Goal: Register for event/course

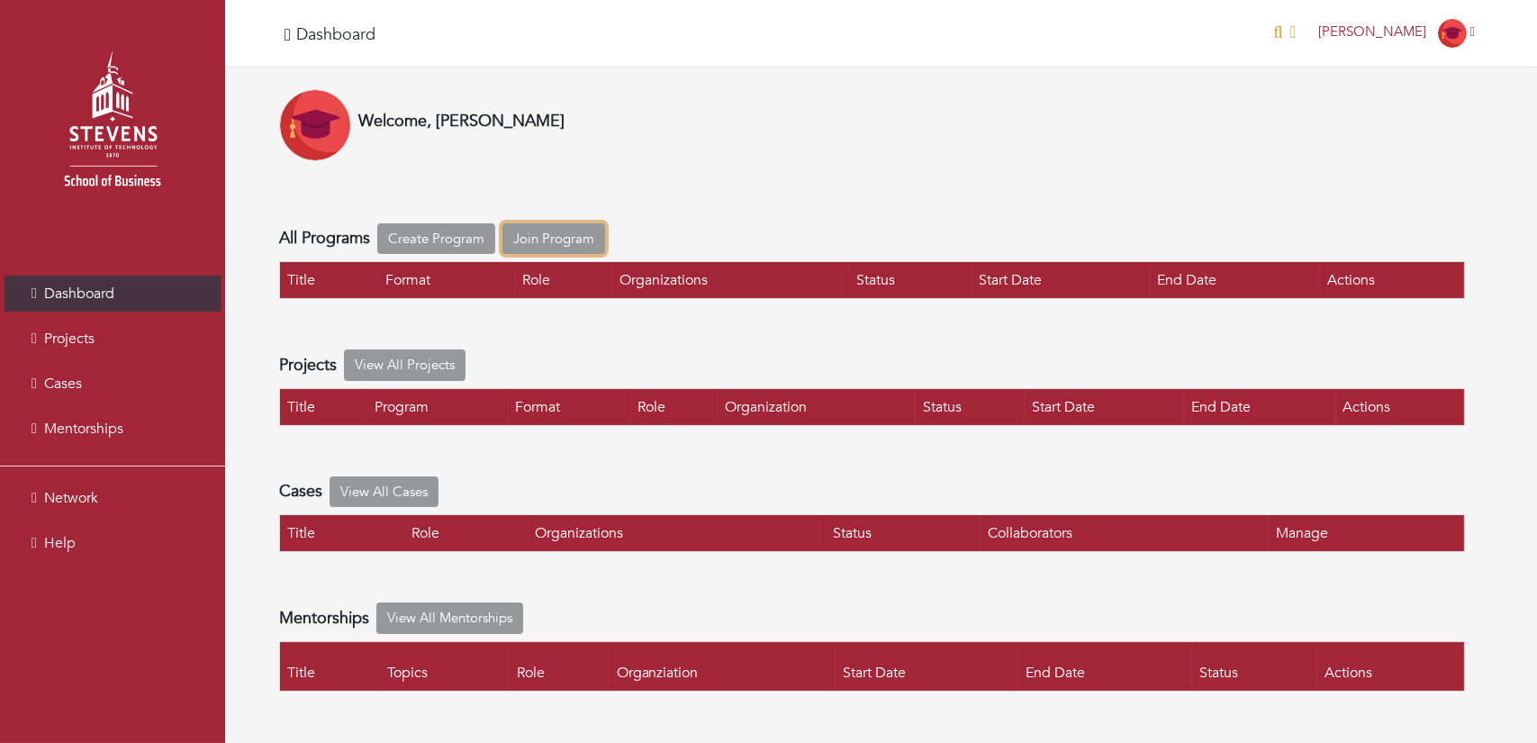
click at [551, 241] on link "Join Program" at bounding box center [553, 239] width 103 height 32
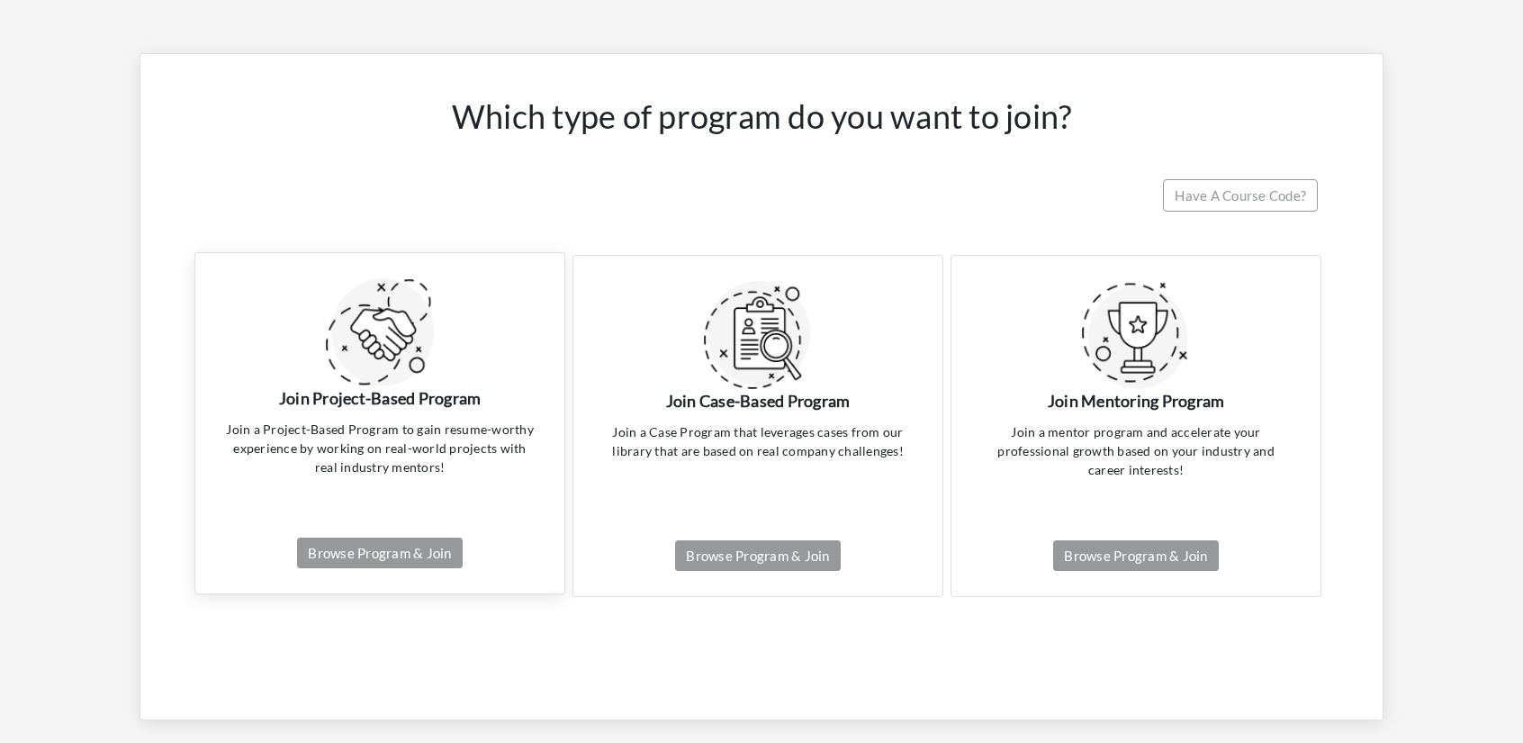
scroll to position [83, 0]
click at [381, 552] on link "Browse Program & Join" at bounding box center [379, 554] width 165 height 32
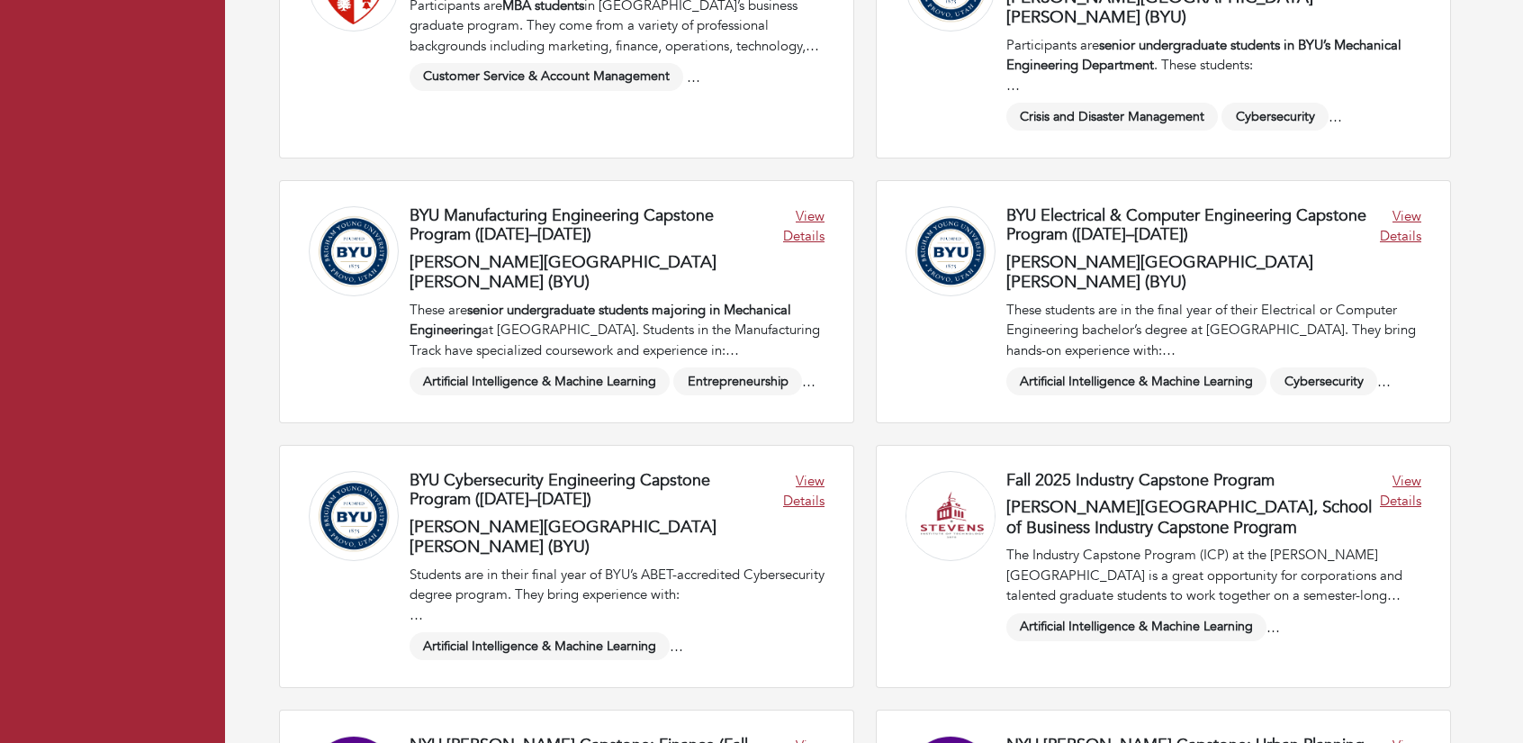
scroll to position [1387, 0]
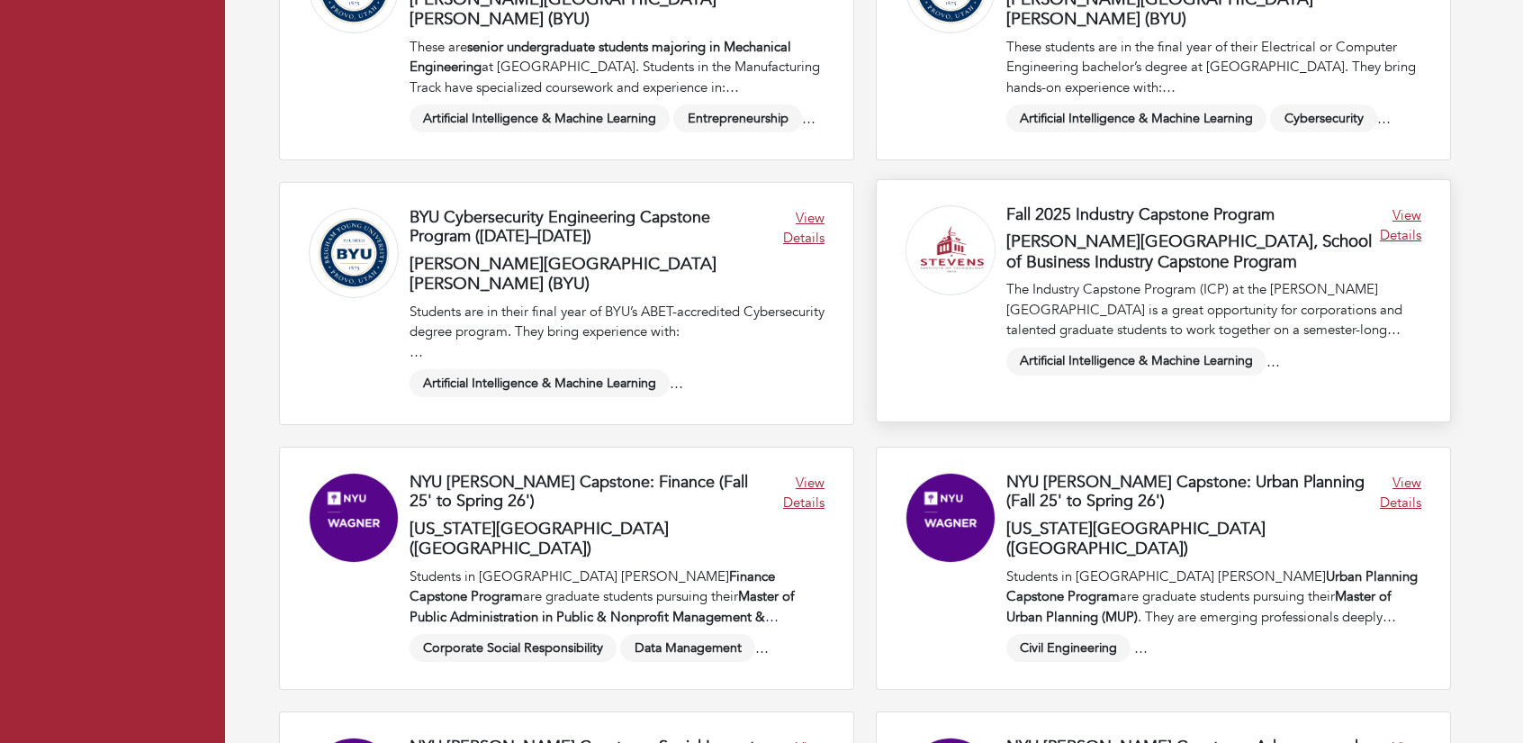
click at [1127, 267] on link at bounding box center [1164, 300] width 574 height 241
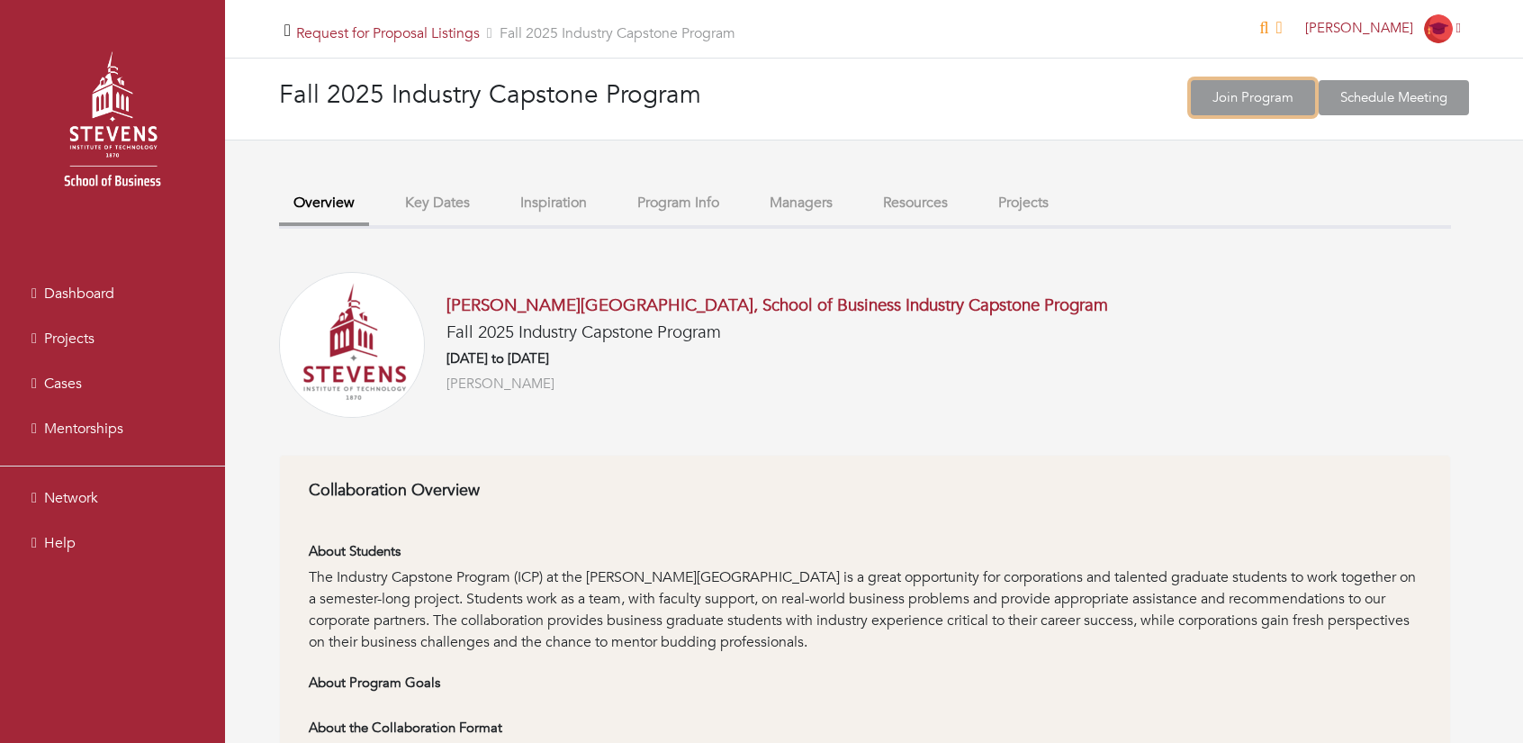
click at [1220, 100] on link "Join Program" at bounding box center [1253, 97] width 124 height 35
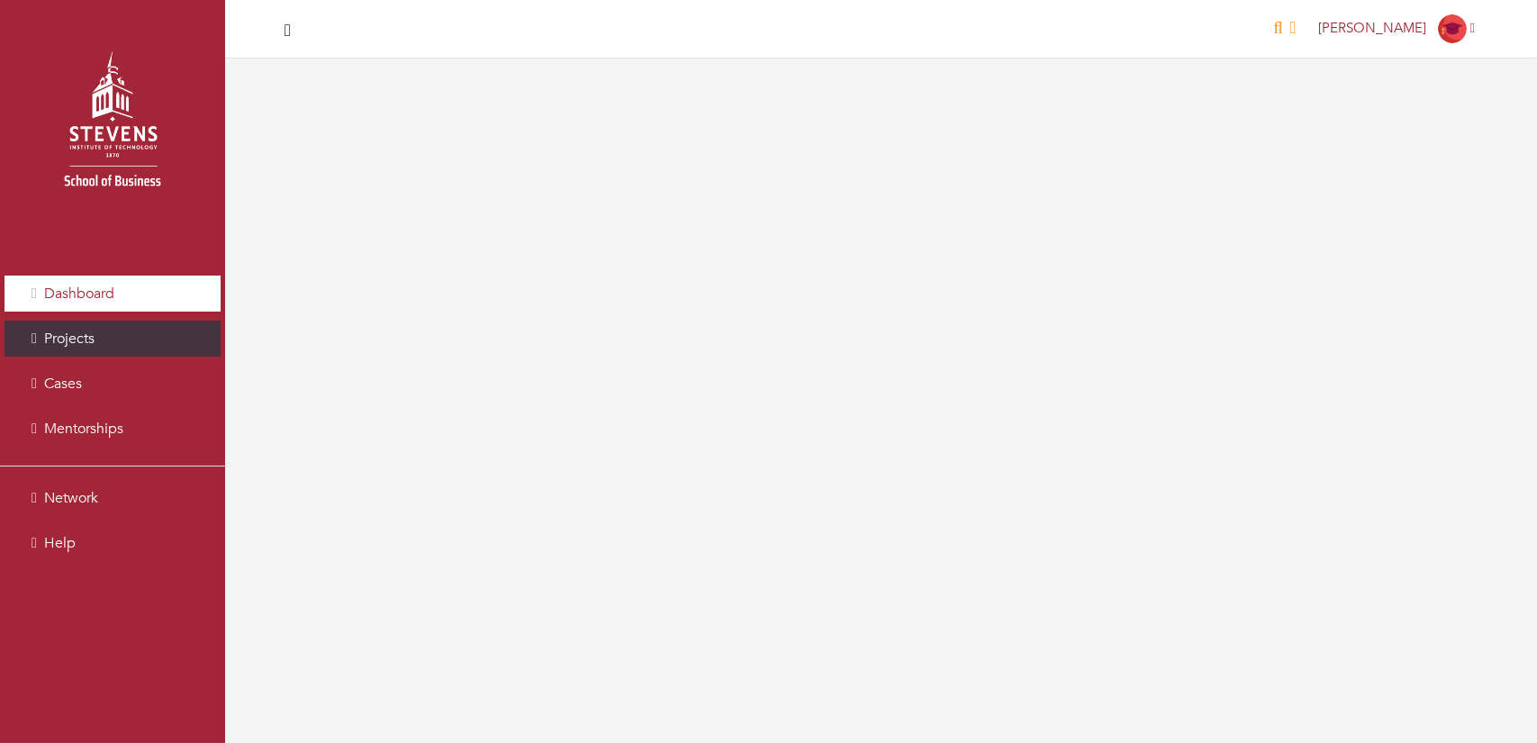
click at [77, 289] on span "Dashboard" at bounding box center [79, 294] width 70 height 20
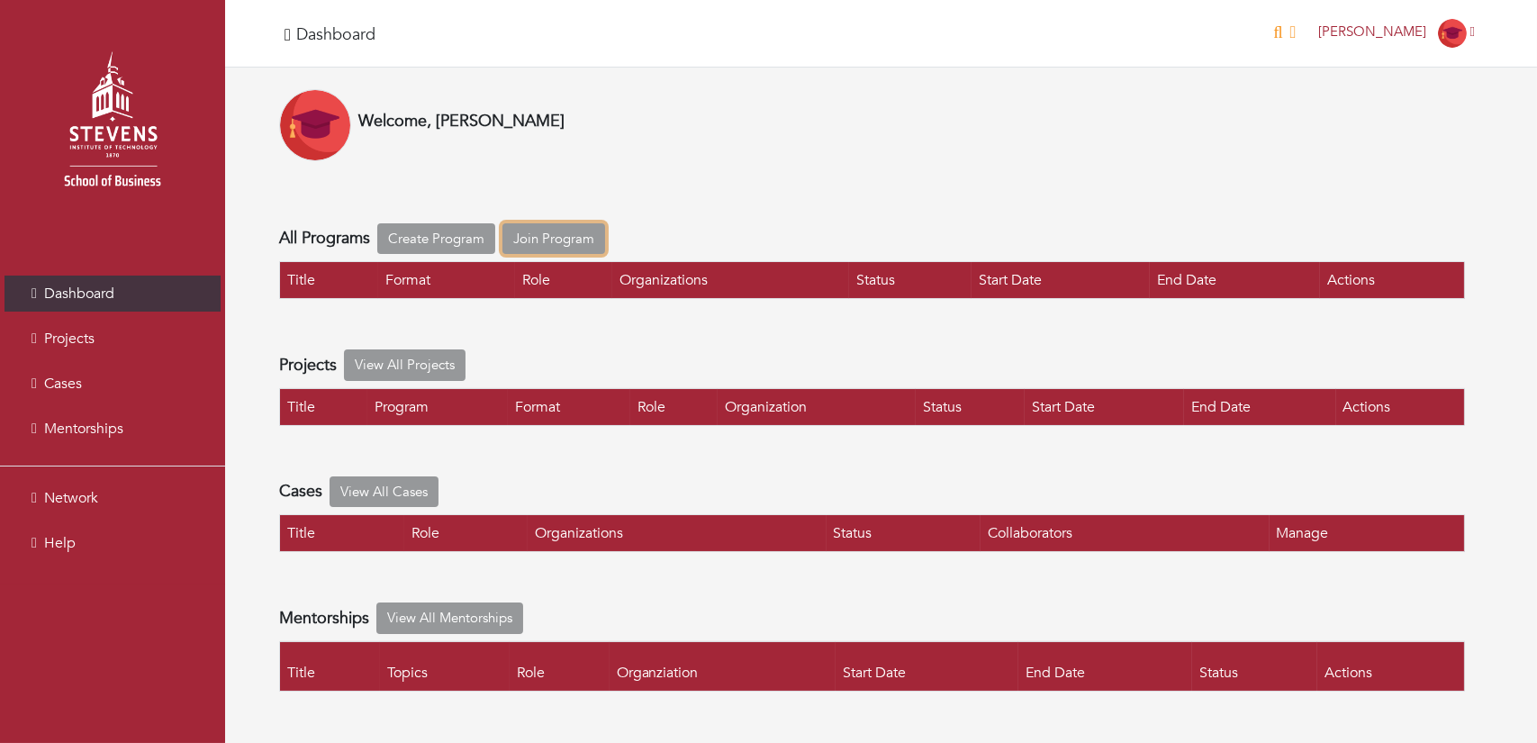
click at [572, 248] on link "Join Program" at bounding box center [553, 239] width 103 height 32
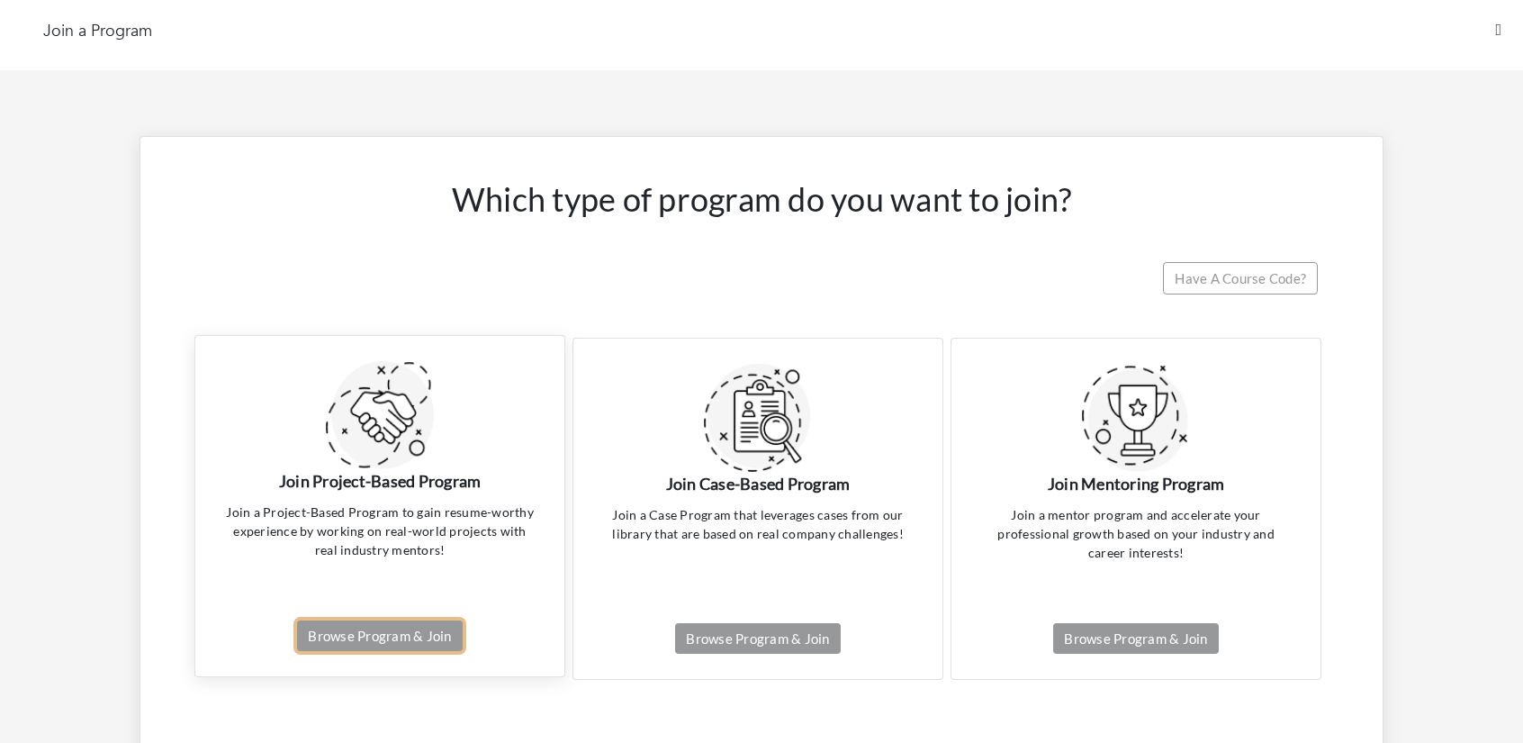
click at [349, 633] on link "Browse Program & Join" at bounding box center [379, 636] width 165 height 32
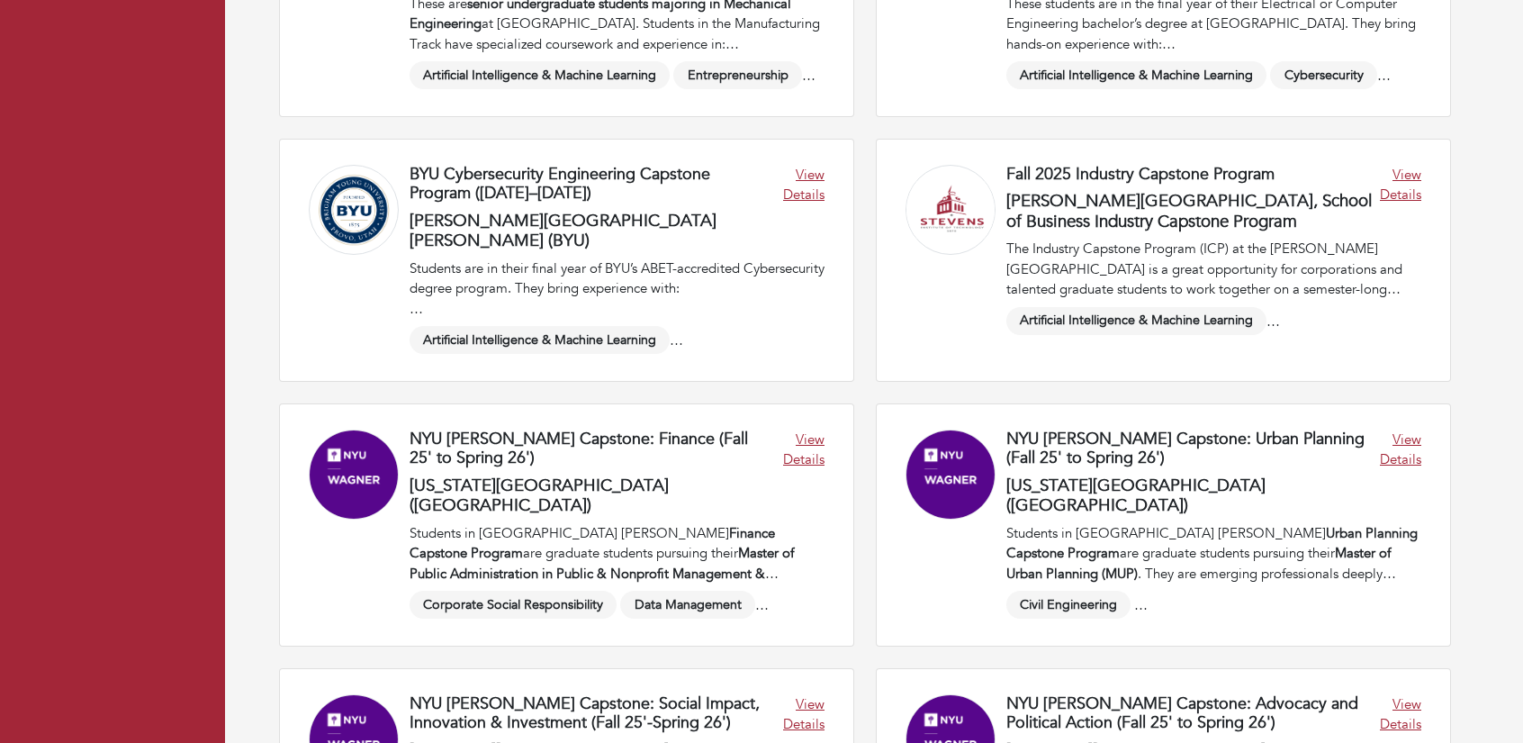
scroll to position [1432, 0]
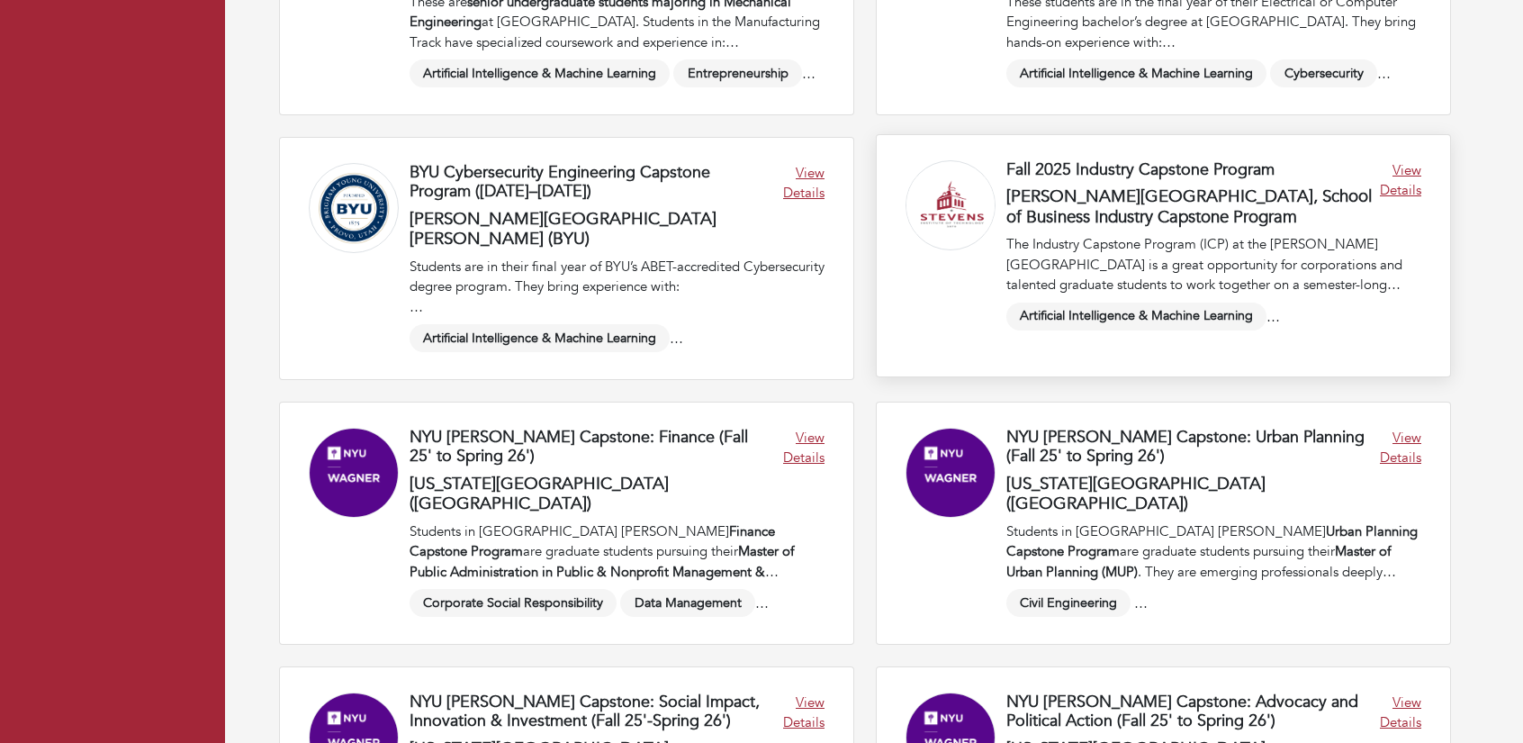
click at [1122, 194] on link at bounding box center [1164, 255] width 574 height 241
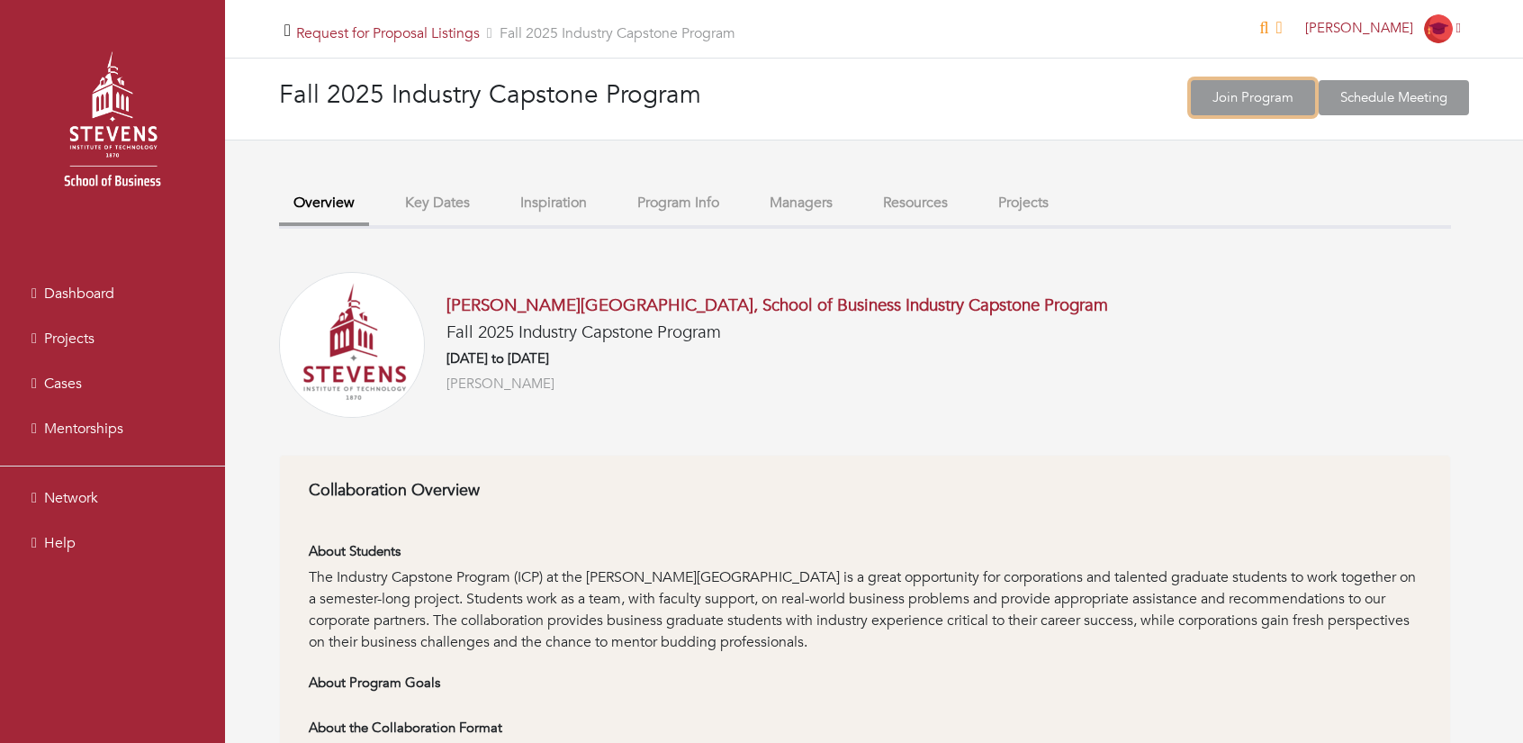
click at [1239, 103] on link "Join Program" at bounding box center [1253, 97] width 124 height 35
